Goal: Information Seeking & Learning: Find specific fact

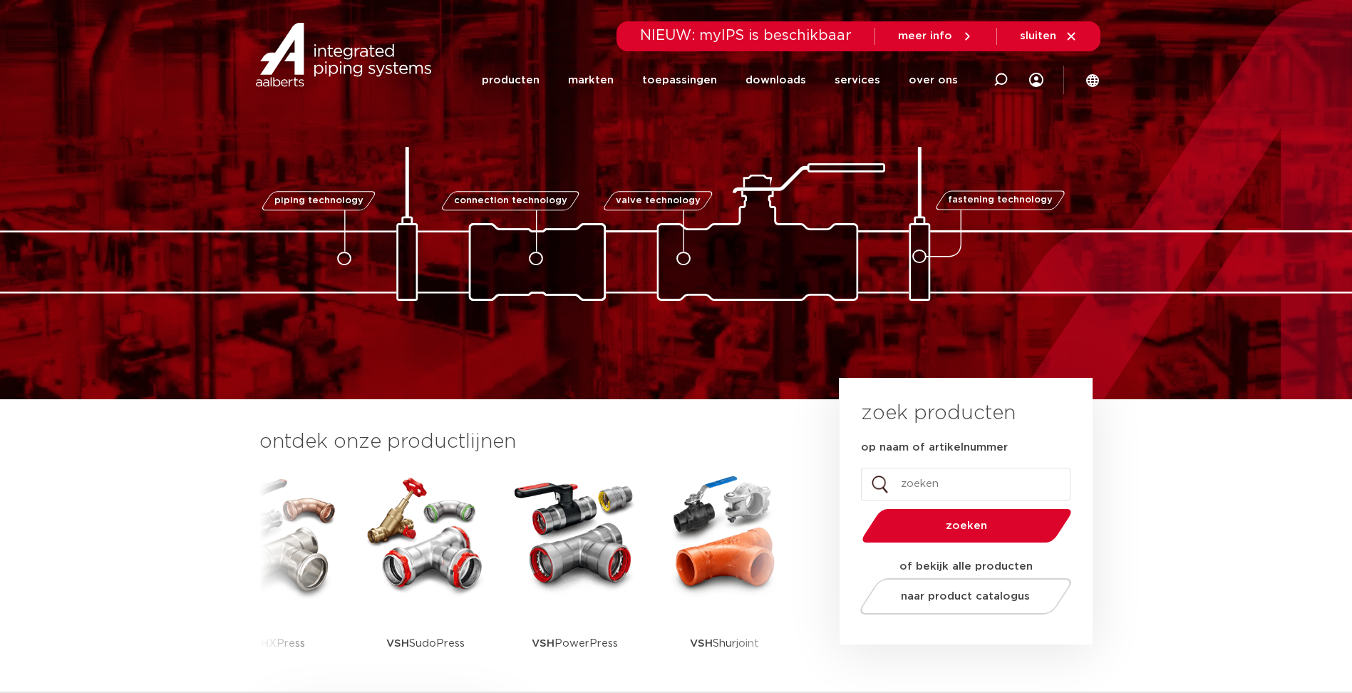
click at [554, 88] on li "producten" at bounding box center [518, 80] width 72 height 58
click at [539, 81] on link "producten" at bounding box center [511, 80] width 58 height 58
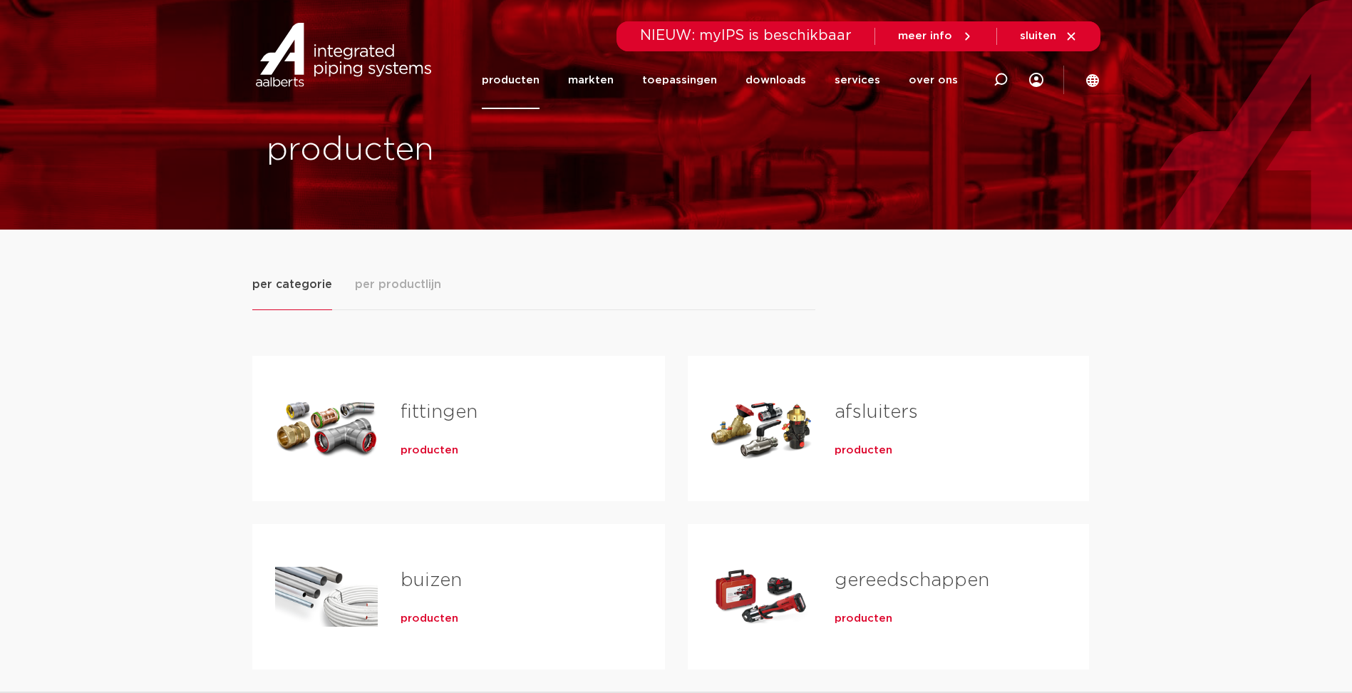
click at [435, 448] on span "producten" at bounding box center [430, 450] width 58 height 14
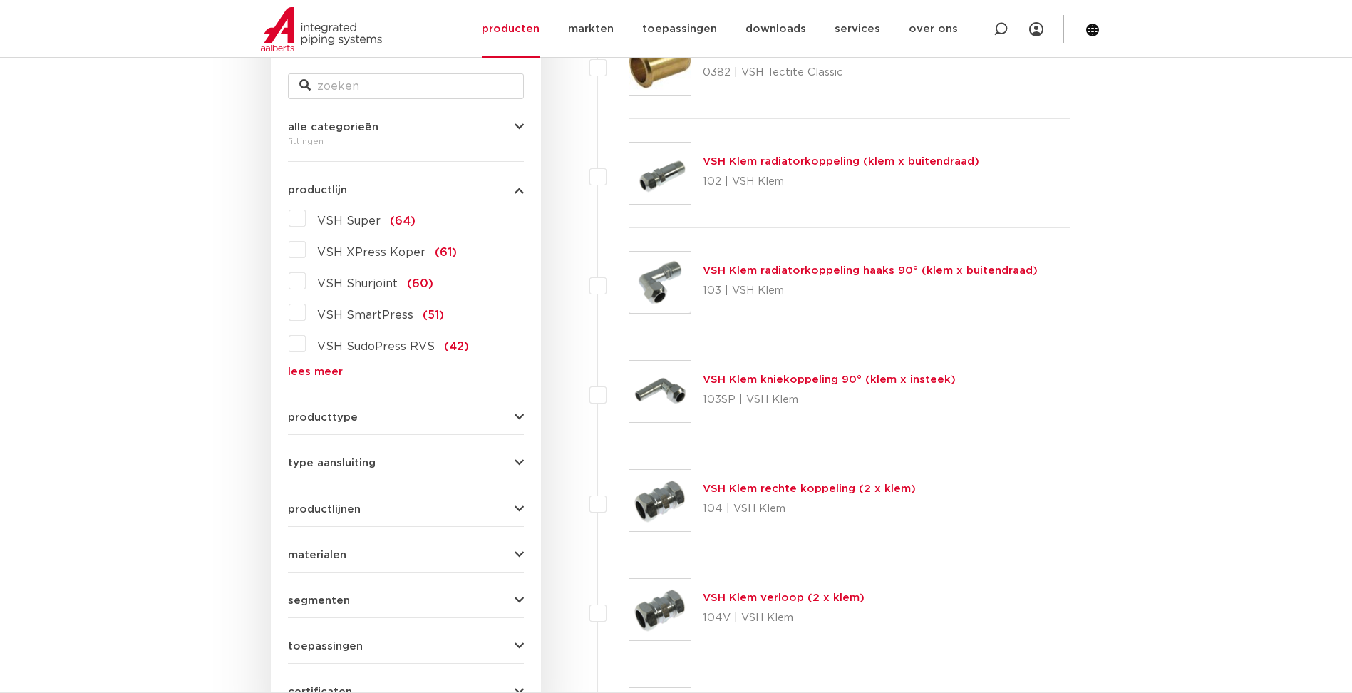
scroll to position [229, 0]
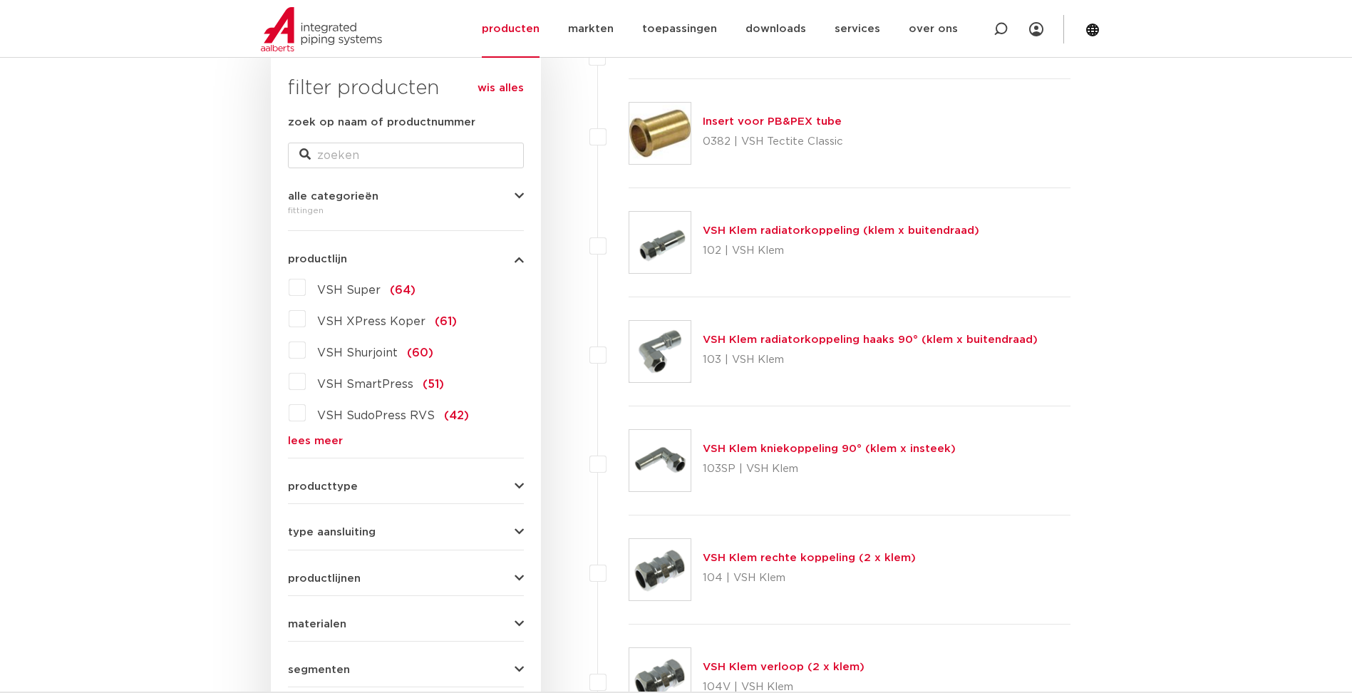
click at [314, 488] on span "producttype" at bounding box center [323, 486] width 70 height 11
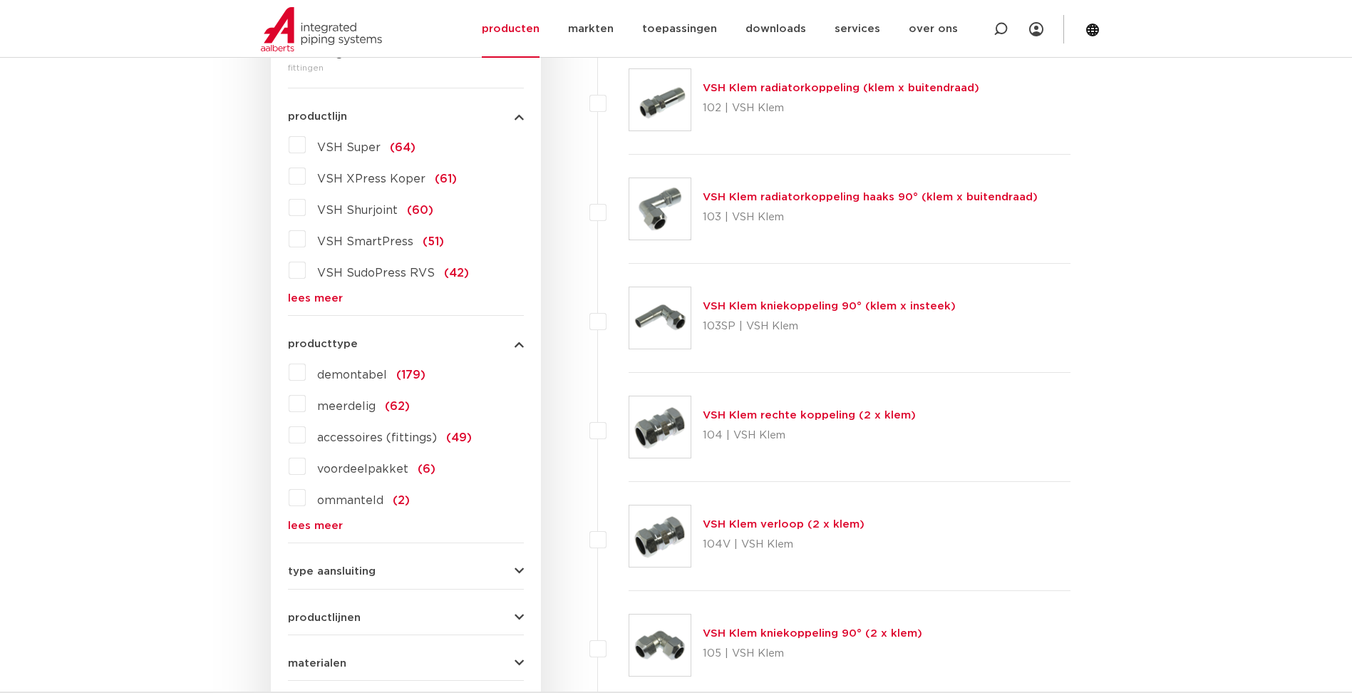
click at [322, 567] on span "type aansluiting" at bounding box center [332, 571] width 88 height 11
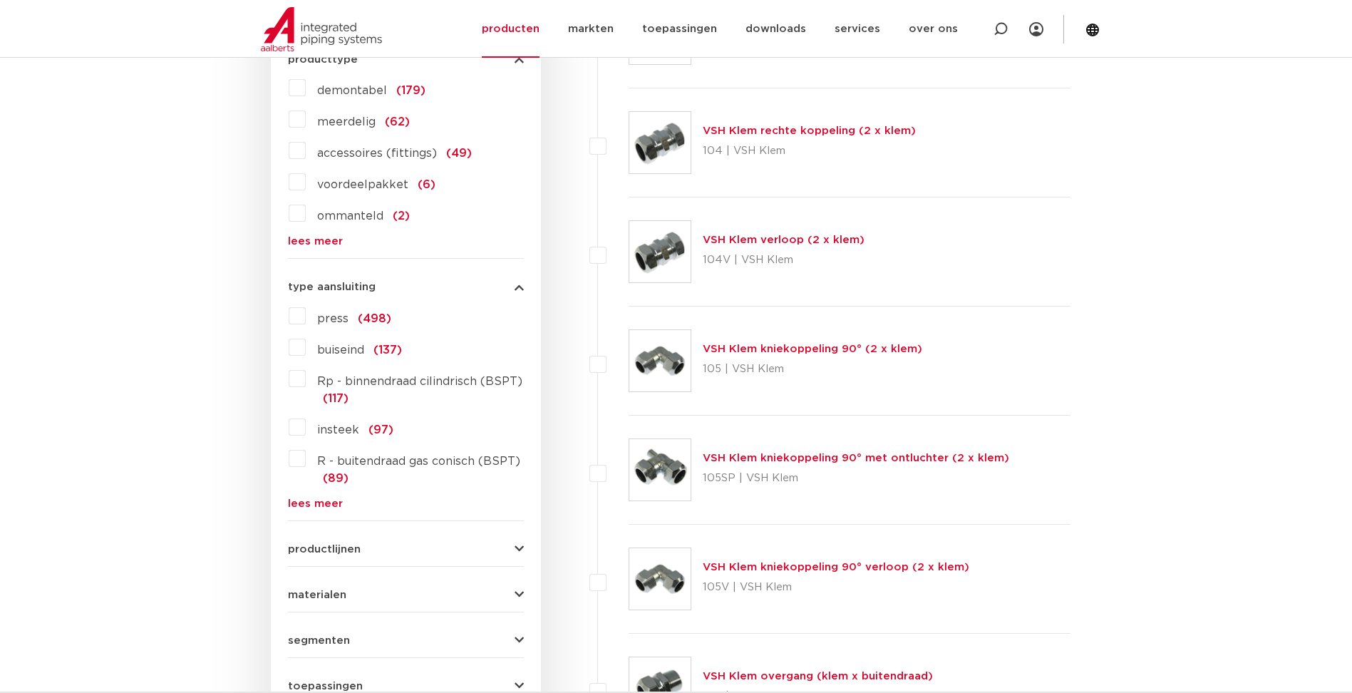
scroll to position [657, 0]
click at [322, 539] on div "productlijnen VSH SmartPress maak een keuze VSH SmartPress afsluiters VSH Smart…" at bounding box center [406, 543] width 236 height 22
click at [329, 548] on span "productlijnen" at bounding box center [324, 548] width 73 height 11
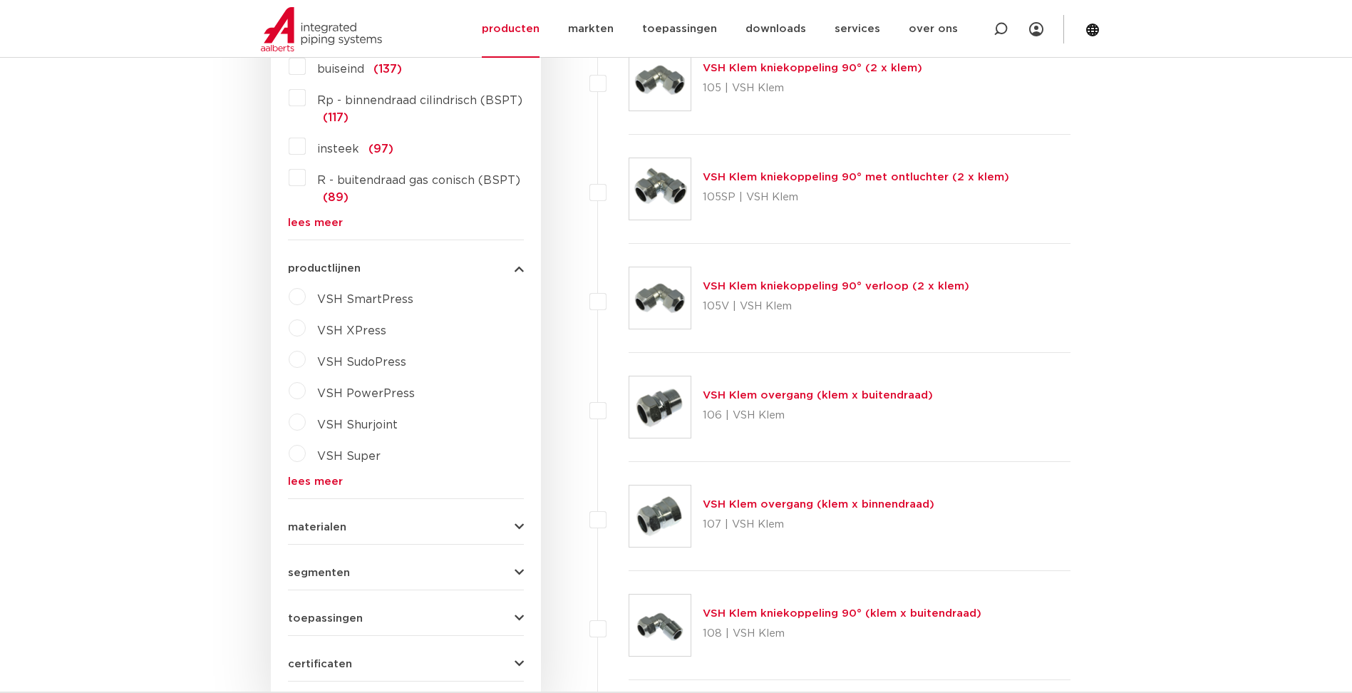
scroll to position [942, 0]
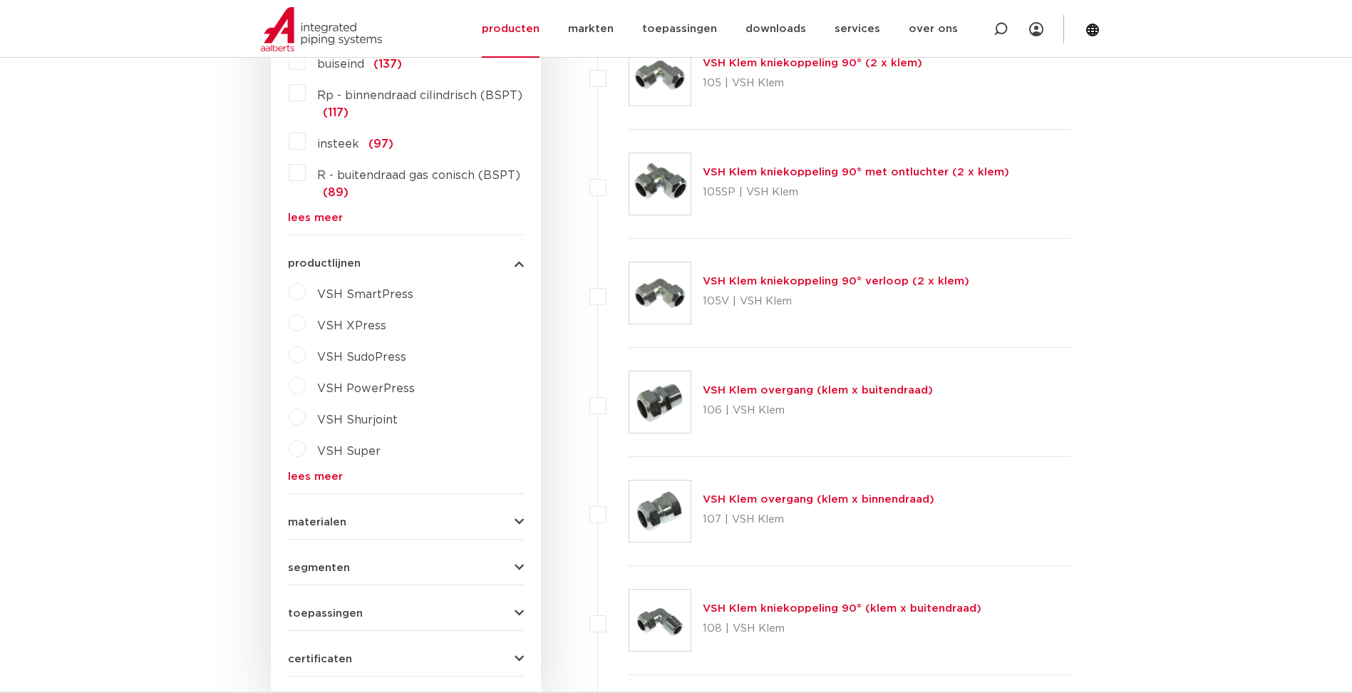
click at [306, 324] on label "VSH XPress" at bounding box center [346, 322] width 81 height 23
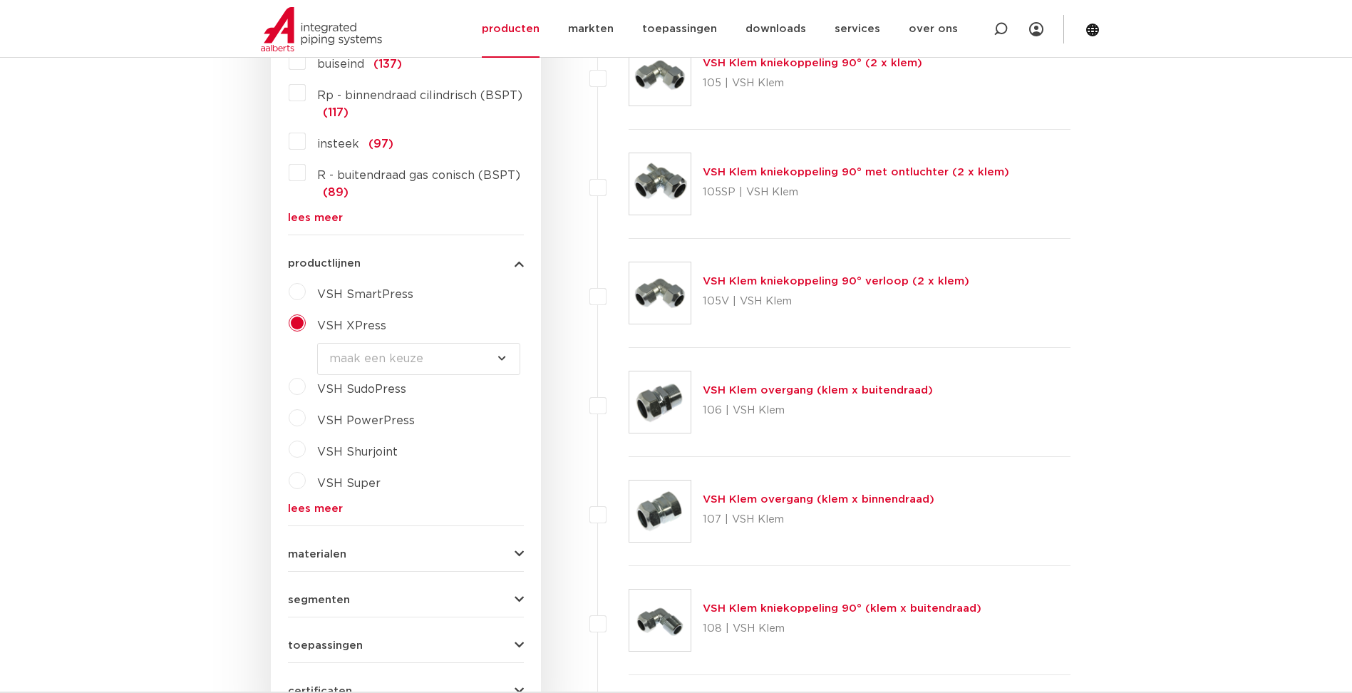
click at [306, 388] on label "VSH SudoPress" at bounding box center [356, 386] width 100 height 23
click at [486, 385] on select "maak een keuze VSH SudoPress Koper Gas fittingen VSH SudoXPress Staalverzinkt b…" at bounding box center [418, 390] width 203 height 32
select select "7448"
click at [317, 374] on select "maak een keuze VSH SudoPress Koper Gas fittingen VSH SudoXPress Staalverzinkt b…" at bounding box center [418, 390] width 203 height 32
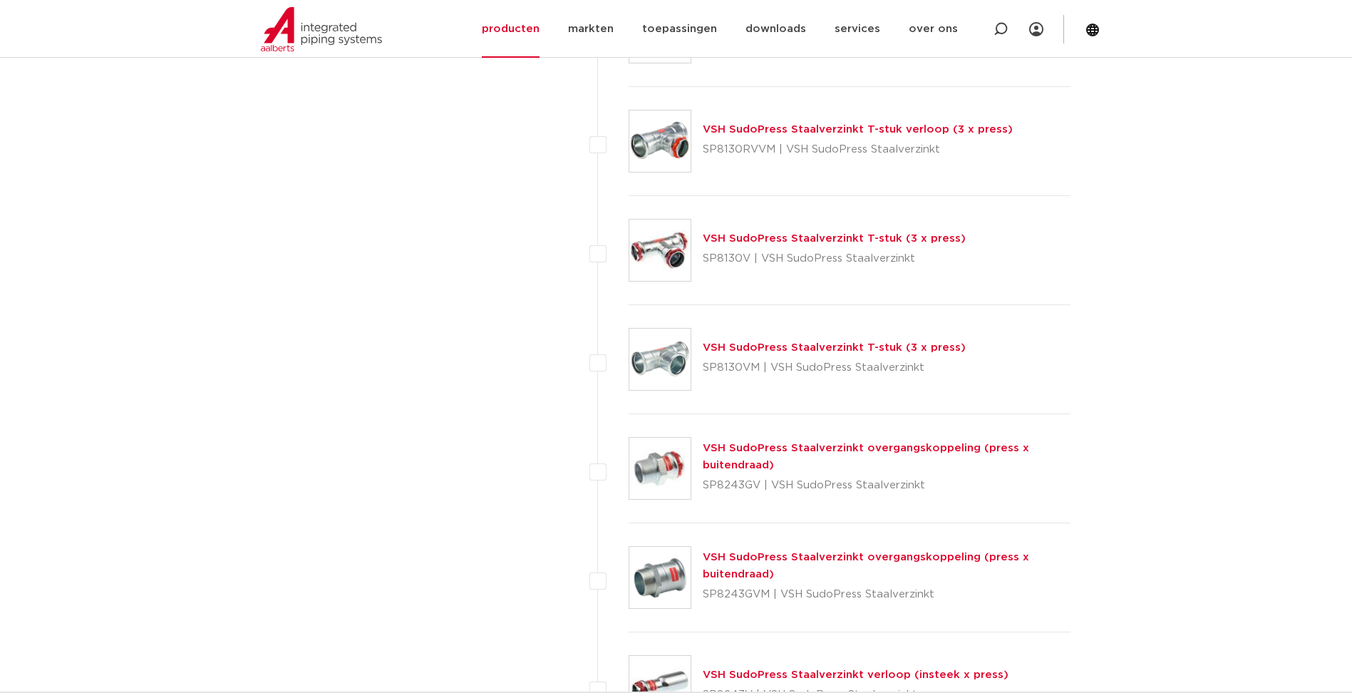
scroll to position [2209, 0]
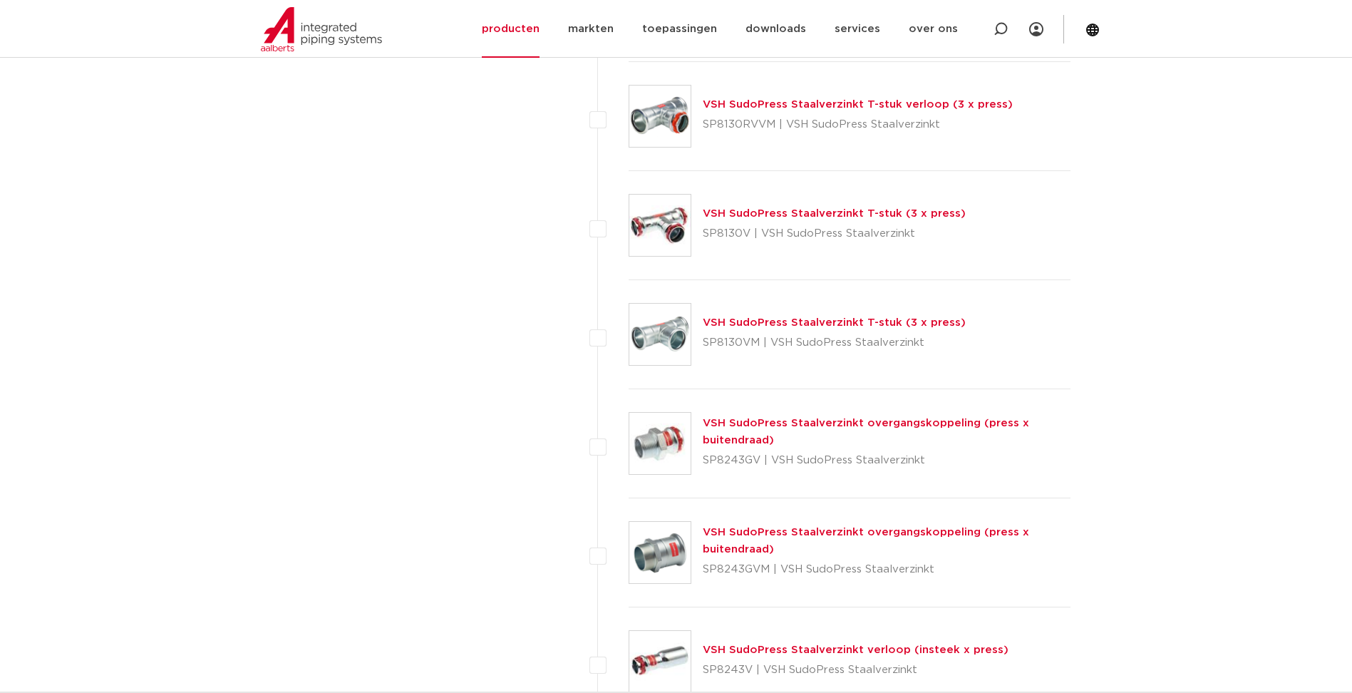
drag, startPoint x: 748, startPoint y: 431, endPoint x: 740, endPoint y: 420, distance: 13.3
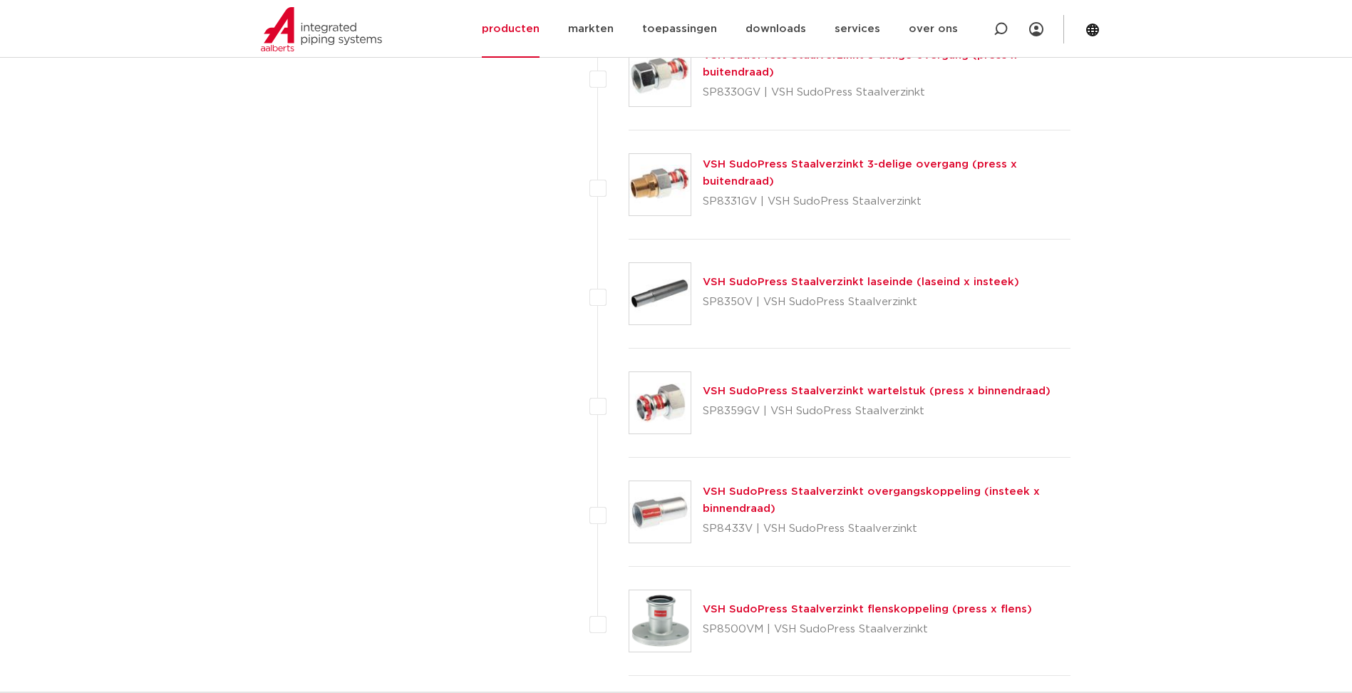
scroll to position [3848, 0]
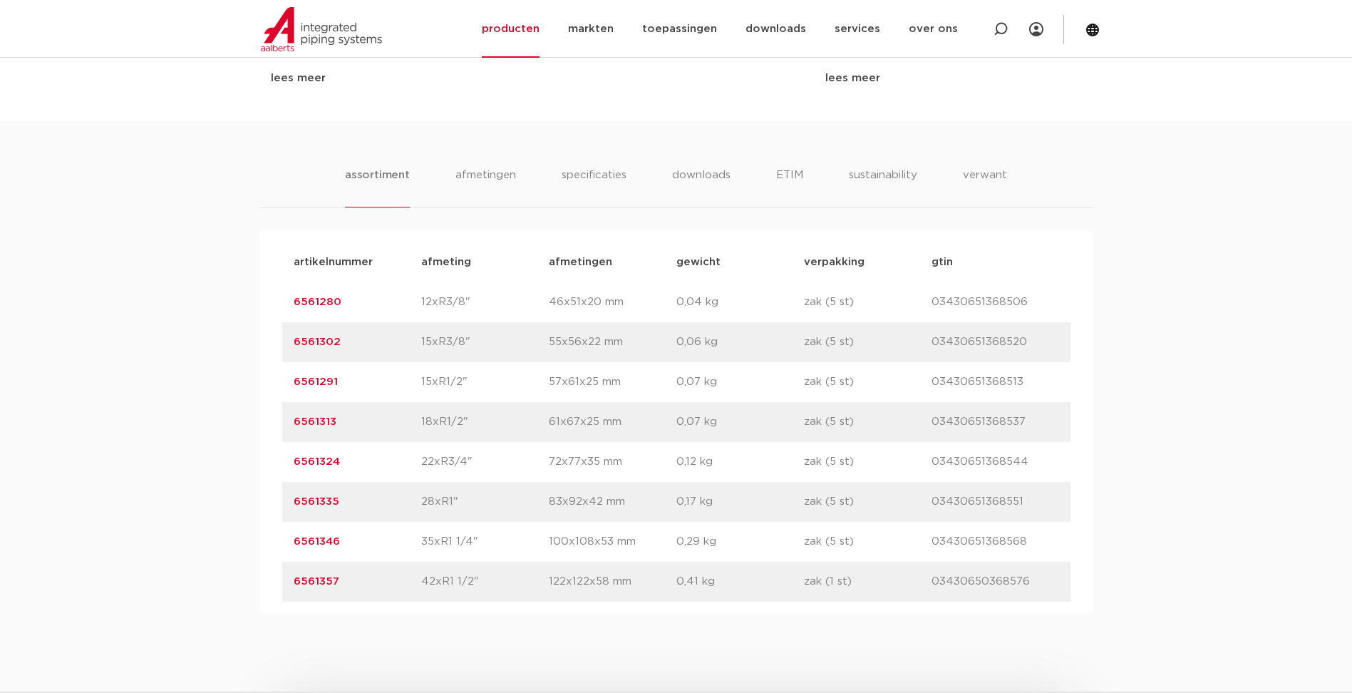
scroll to position [926, 0]
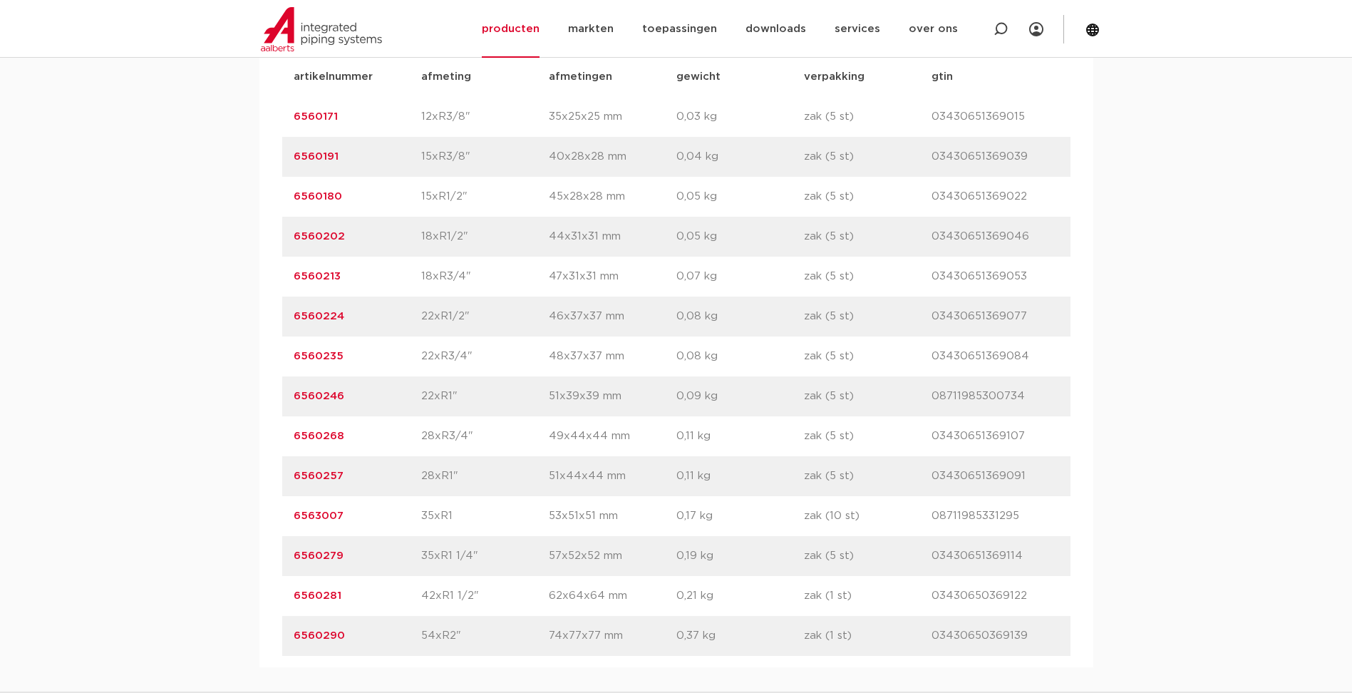
scroll to position [1069, 0]
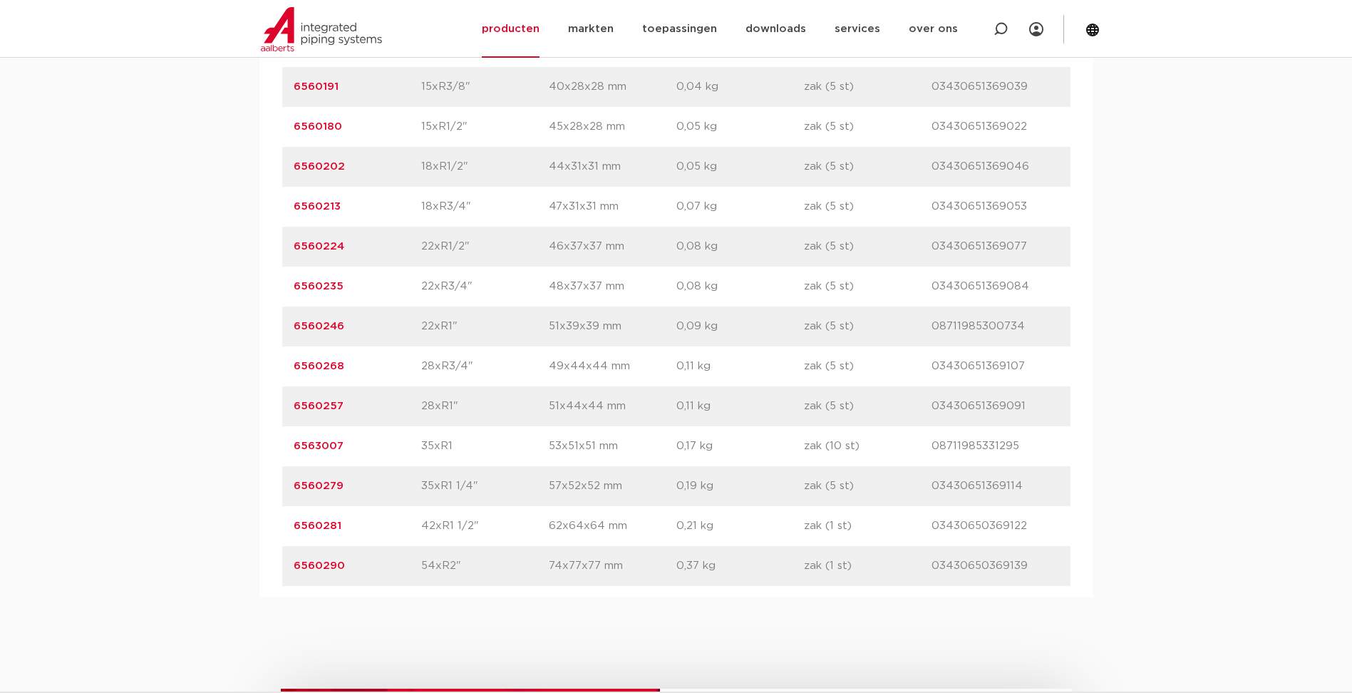
drag, startPoint x: 345, startPoint y: 370, endPoint x: 292, endPoint y: 370, distance: 52.7
click at [292, 370] on div "artikelnummer 6560268 afmeting 28xR3/4" afmetingen 49x44x44 mm gewicht 0,11 kg …" at bounding box center [676, 366] width 788 height 40
copy link "6560268"
drag, startPoint x: 352, startPoint y: 485, endPoint x: 294, endPoint y: 485, distance: 58.4
click at [294, 485] on p "6560279" at bounding box center [358, 485] width 128 height 17
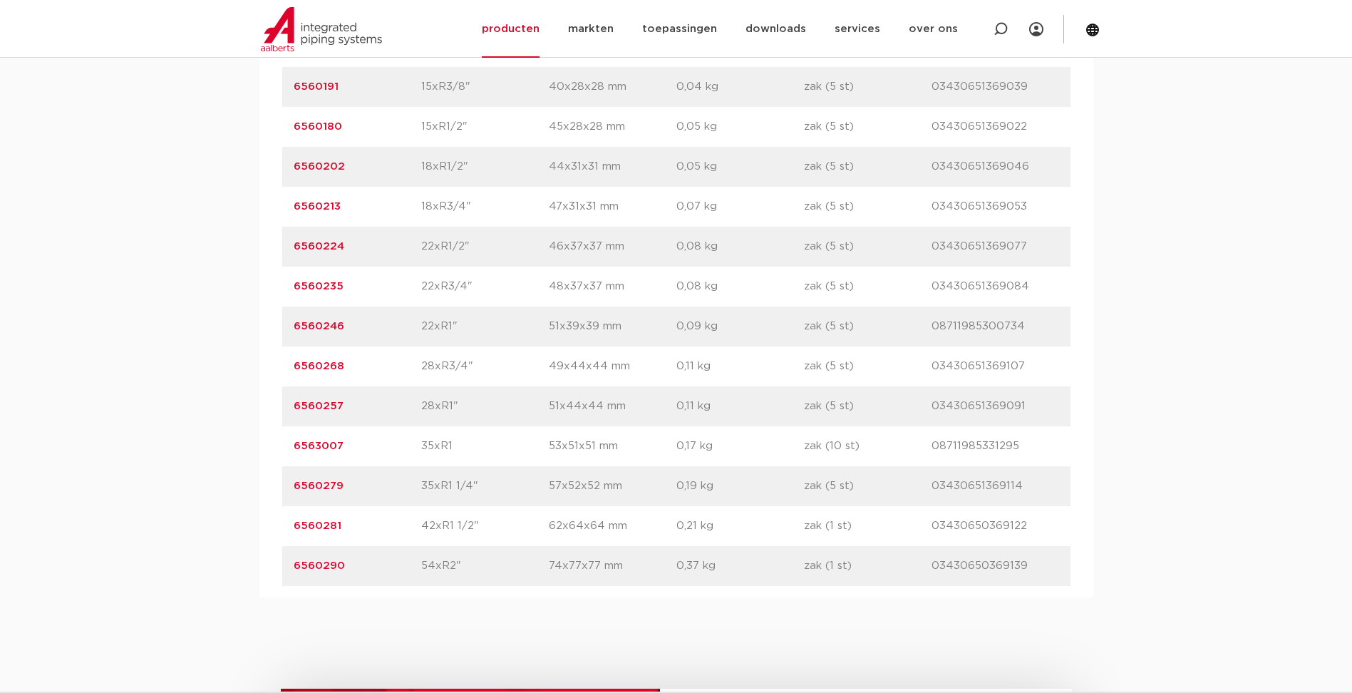
copy link "6560279"
drag, startPoint x: 350, startPoint y: 444, endPoint x: 292, endPoint y: 448, distance: 57.9
click at [292, 448] on div "artikelnummer 6563007 afmeting 35xR1 afmetingen 53x51x51 mm gewicht 0,17 kg ver…" at bounding box center [676, 446] width 788 height 40
copy link "6563007"
drag, startPoint x: 330, startPoint y: 403, endPoint x: 288, endPoint y: 408, distance: 42.4
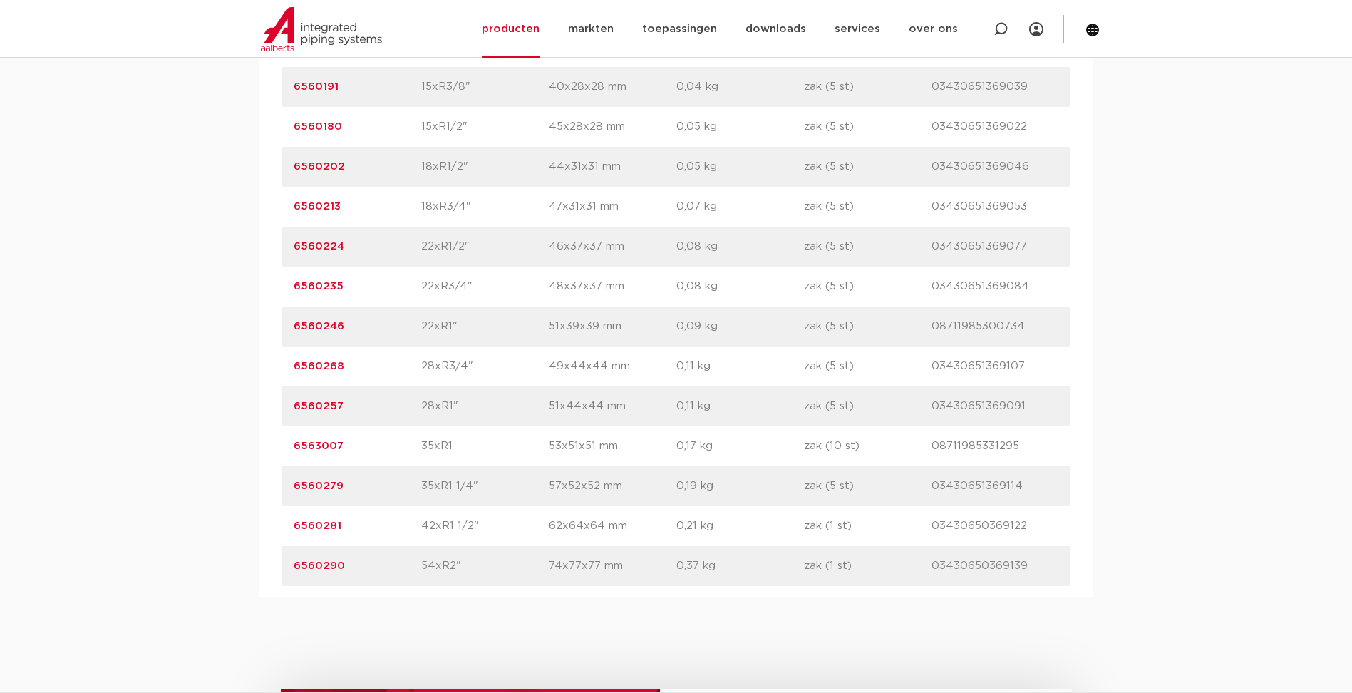
click at [288, 408] on div "artikelnummer 6560257 afmeting 28xR1" afmetingen 51x44x44 mm gewicht 0,11 kg ve…" at bounding box center [676, 406] width 788 height 40
copy link "6560257"
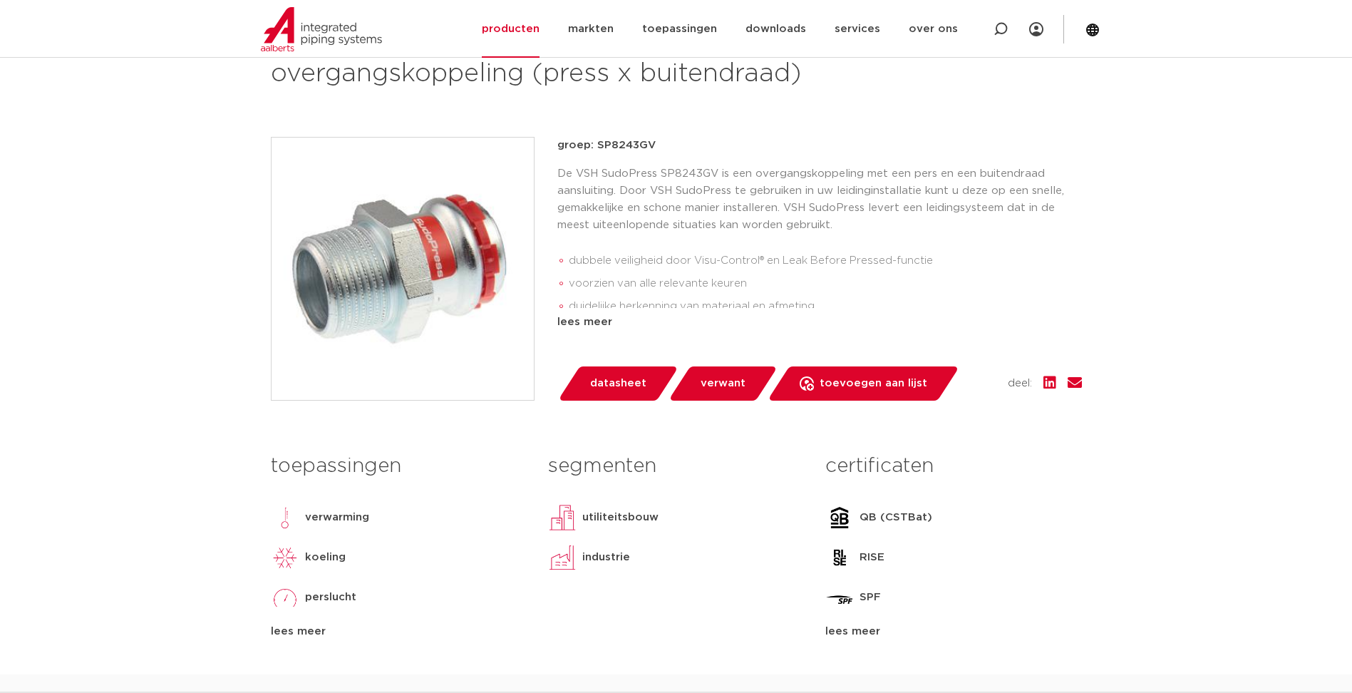
scroll to position [214, 0]
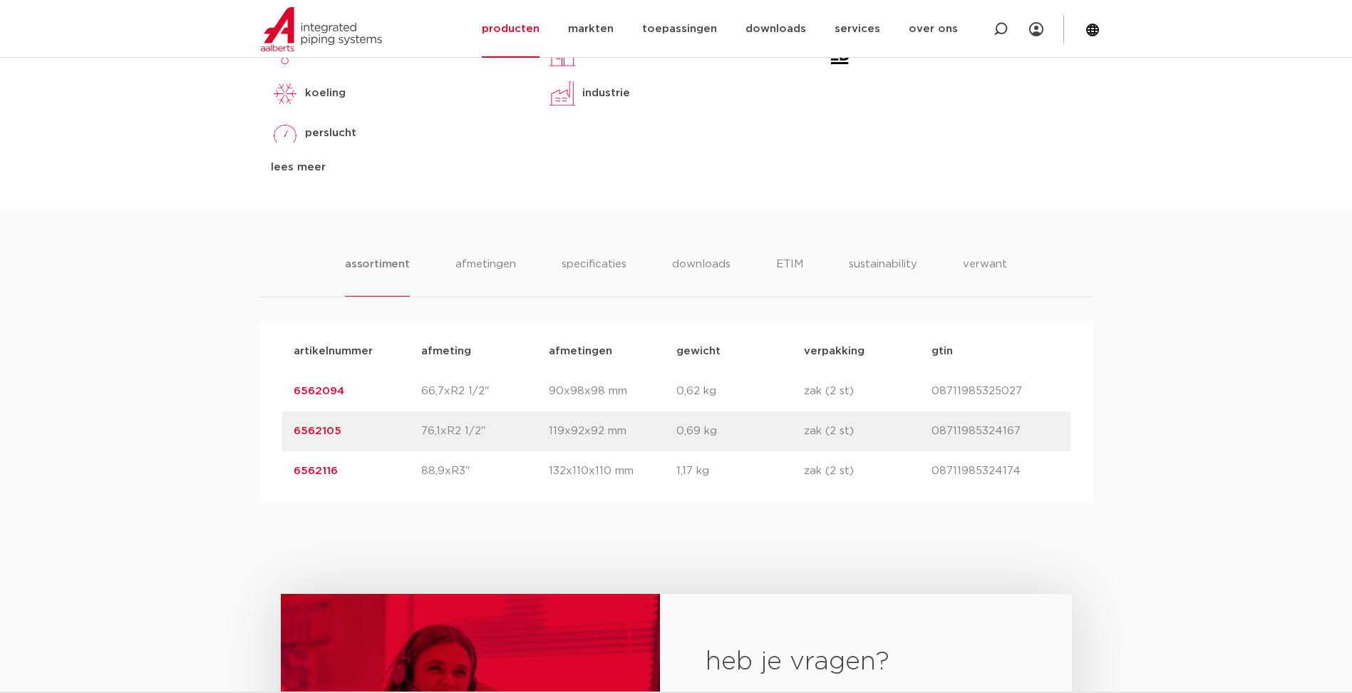
scroll to position [926, 0]
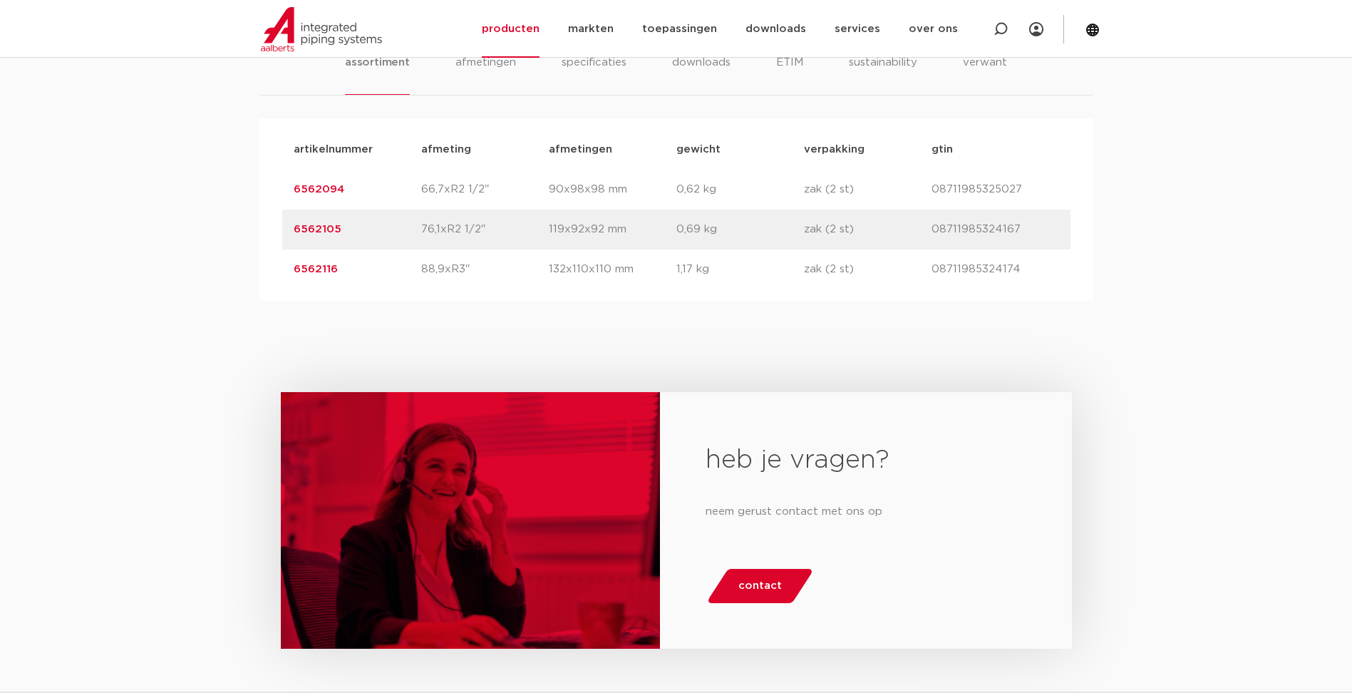
drag, startPoint x: 343, startPoint y: 227, endPoint x: 278, endPoint y: 224, distance: 64.9
click at [278, 224] on div "artikelnummer afmeting [GEOGRAPHIC_DATA] gewicht verpakking gtin artikelnummer …" at bounding box center [676, 209] width 834 height 182
copy link "6562105"
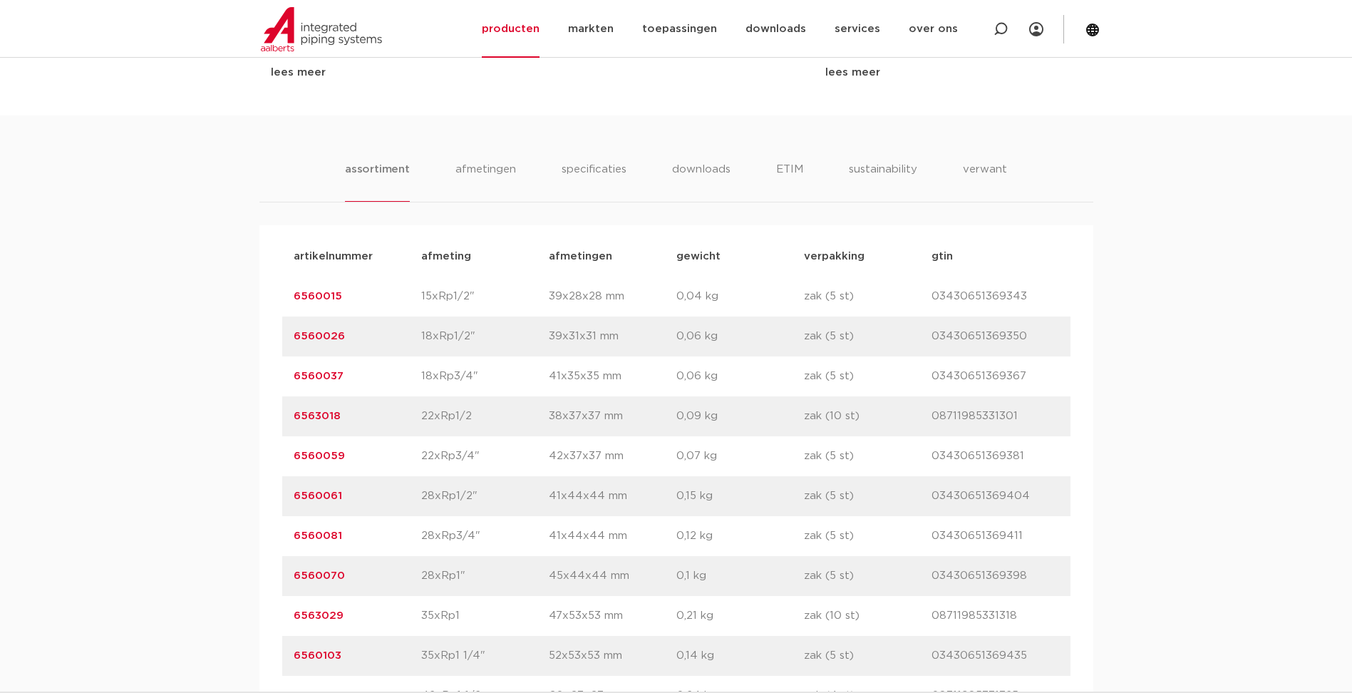
scroll to position [998, 0]
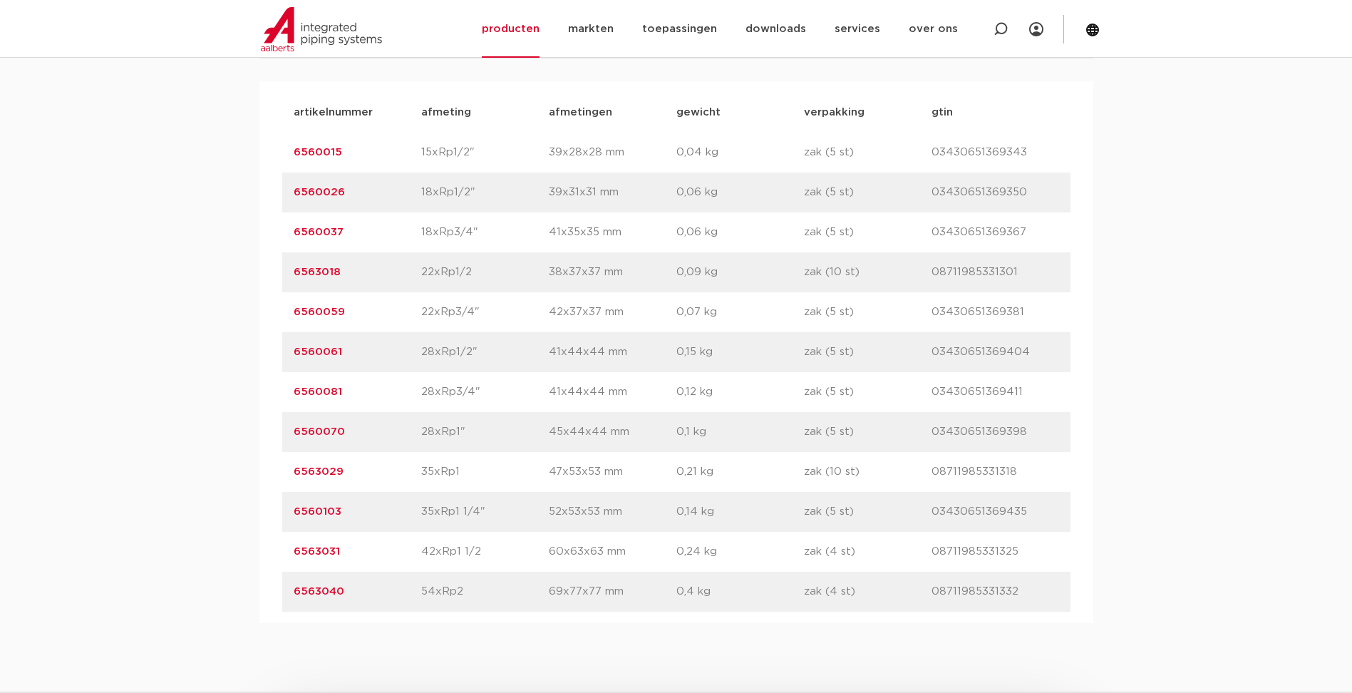
drag, startPoint x: 346, startPoint y: 434, endPoint x: 294, endPoint y: 428, distance: 52.4
click at [294, 428] on p "6560070" at bounding box center [358, 431] width 128 height 17
copy link "6560070"
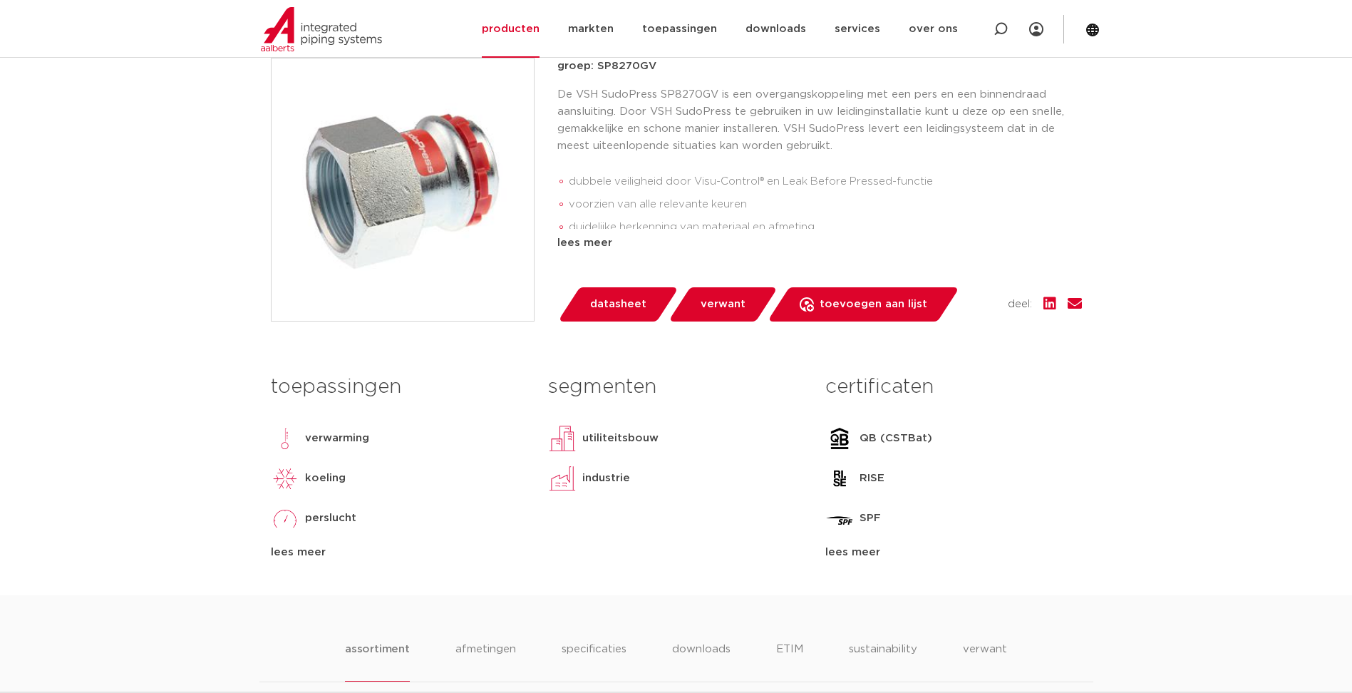
scroll to position [143, 0]
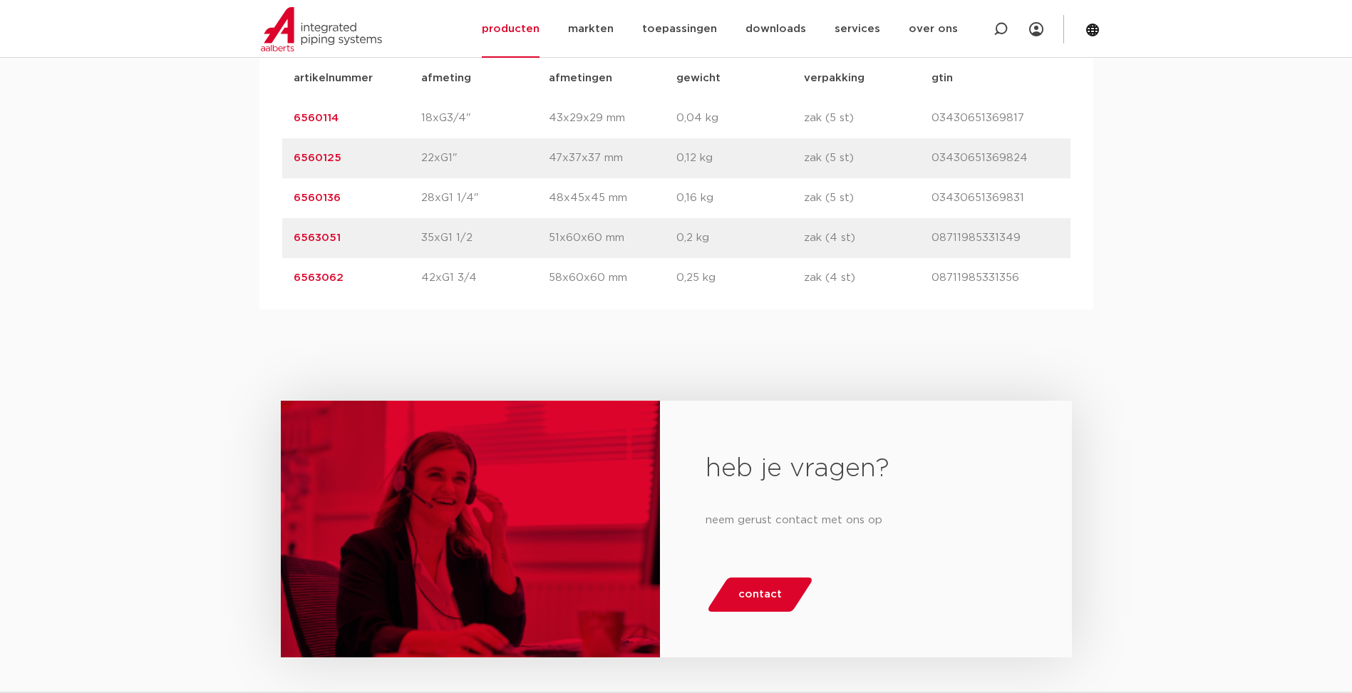
scroll to position [926, 0]
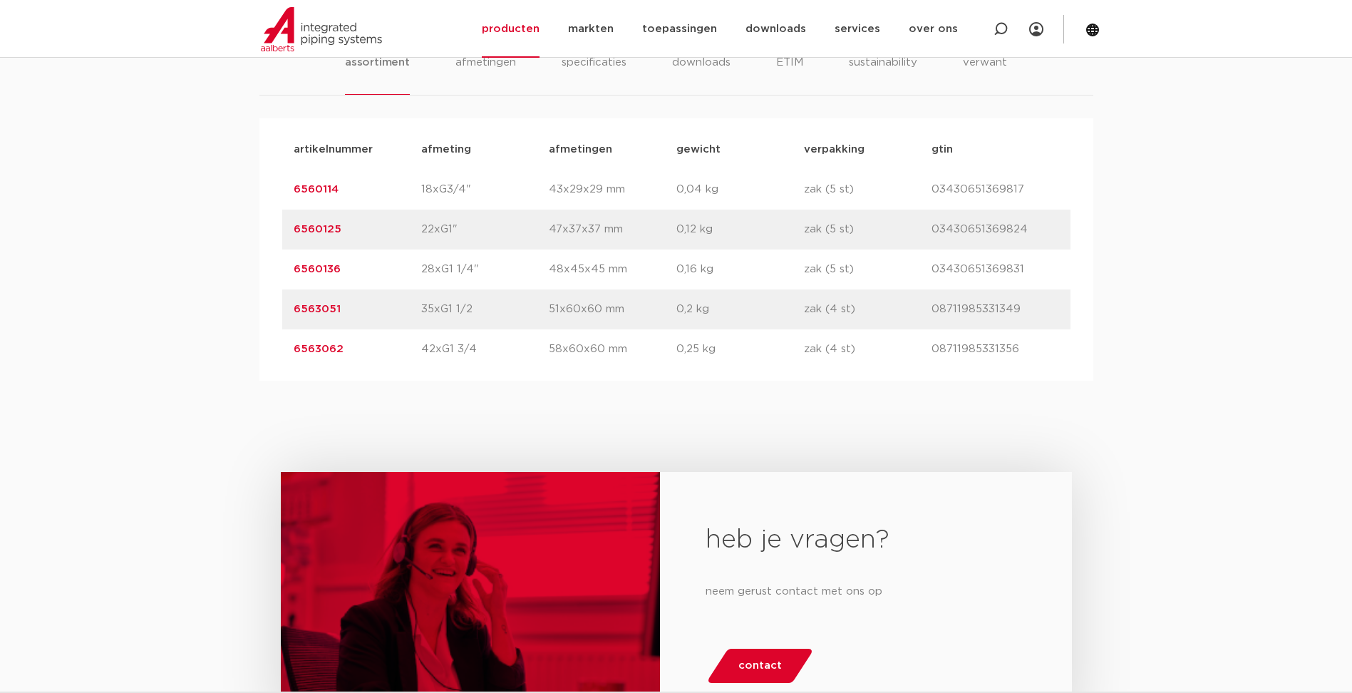
drag, startPoint x: 344, startPoint y: 268, endPoint x: 293, endPoint y: 269, distance: 51.3
click at [294, 269] on p "6560136" at bounding box center [358, 269] width 128 height 17
copy link "6560136"
